Goal: Transaction & Acquisition: Purchase product/service

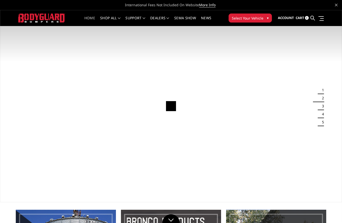
click at [263, 16] on button "Select Your Vehicle ▾" at bounding box center [250, 18] width 43 height 9
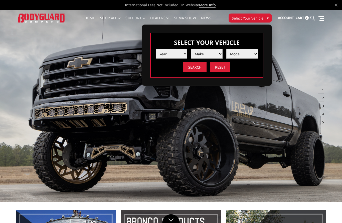
click at [174, 52] on select "Year 2025 2024 2023 2022 2021 2020 2019 2018 2017 2016 2015 2014 2013 2012 2011…" at bounding box center [172, 54] width 32 height 10
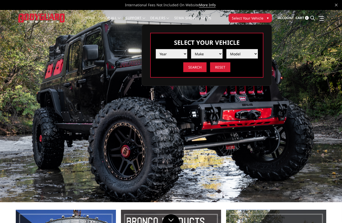
select select "yr_2003"
click at [210, 53] on select "Make Chevrolet Ford GMC Ram" at bounding box center [207, 54] width 32 height 10
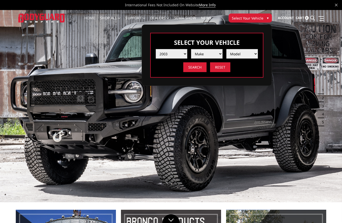
select select "mk_ford"
click at [250, 52] on select "Model Excursion F250 / F350 F250 / F350" at bounding box center [243, 54] width 32 height 10
select select "md_f250-f350"
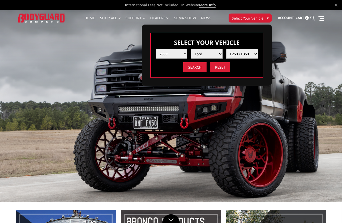
click at [197, 68] on input "Search" at bounding box center [194, 67] width 23 height 10
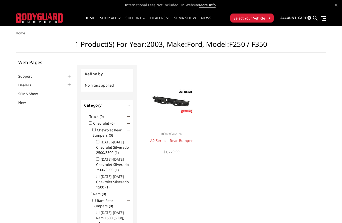
click at [180, 103] on img at bounding box center [171, 101] width 45 height 25
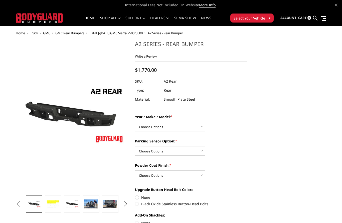
click at [76, 205] on img at bounding box center [72, 205] width 14 height 8
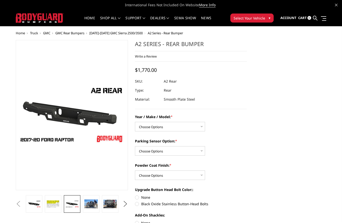
click at [93, 205] on img at bounding box center [91, 204] width 14 height 9
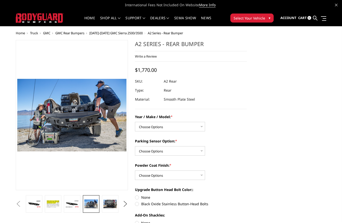
click at [112, 203] on img at bounding box center [111, 204] width 14 height 9
